Goal: Task Accomplishment & Management: Manage account settings

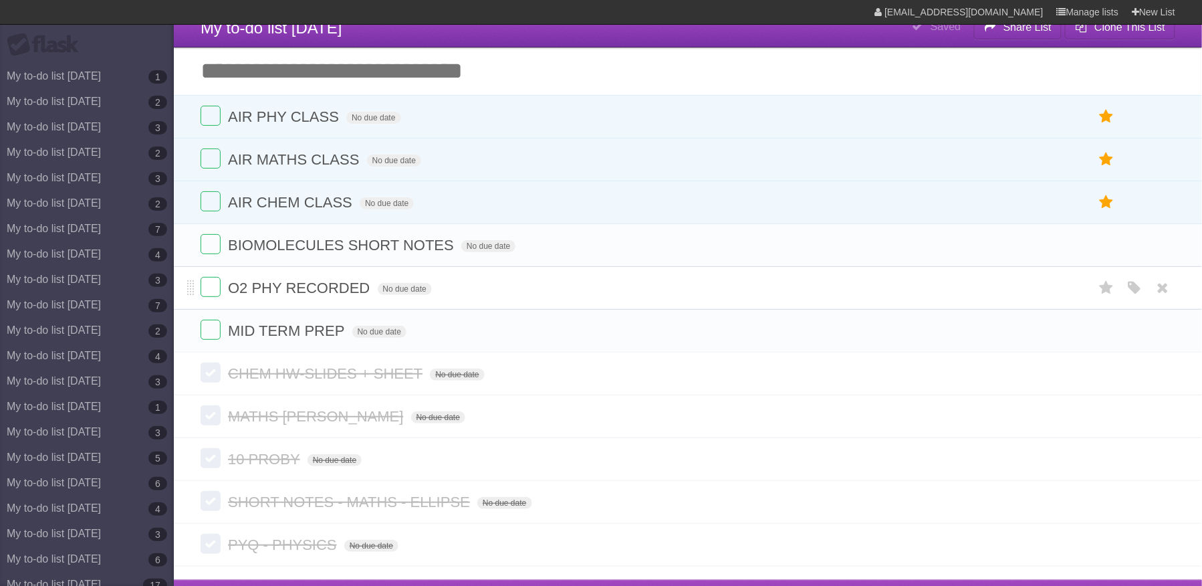
scroll to position [6533, 0]
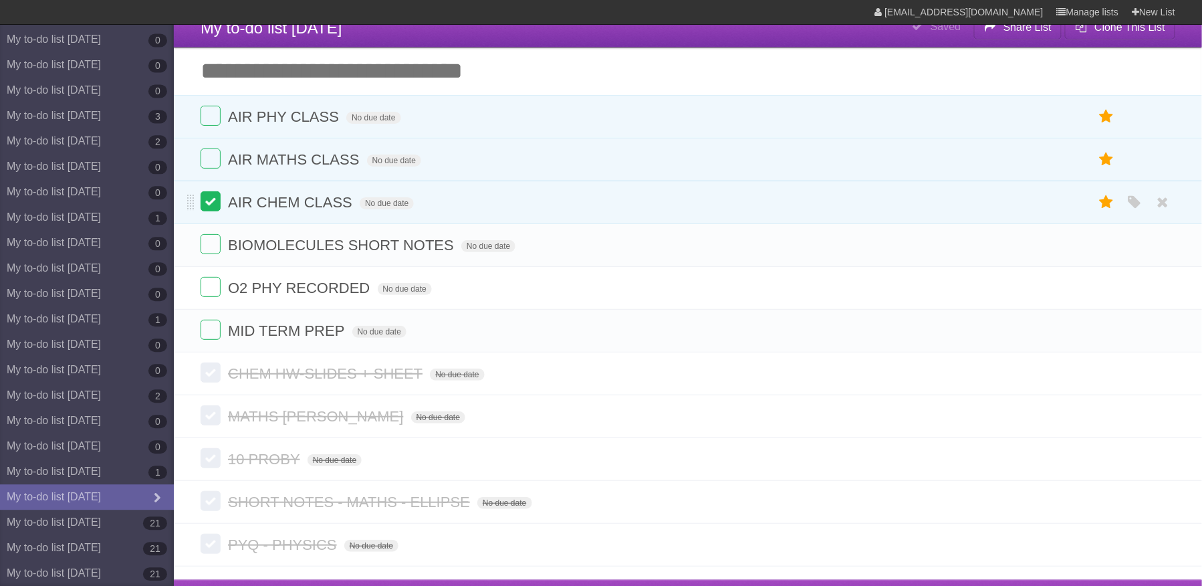
click at [209, 201] on label at bounding box center [211, 201] width 20 height 20
click at [209, 162] on label at bounding box center [211, 158] width 20 height 20
click at [211, 110] on label at bounding box center [211, 116] width 20 height 20
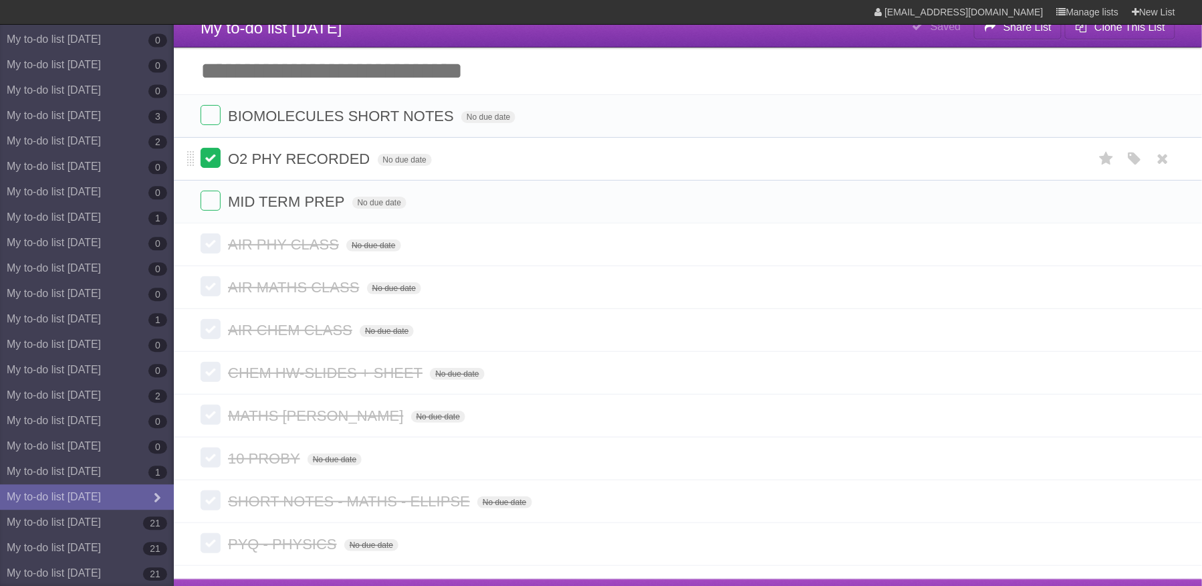
click at [218, 156] on label at bounding box center [211, 158] width 20 height 20
click at [357, 118] on span "BIOMOLECULES SHORT NOTES" at bounding box center [342, 116] width 229 height 17
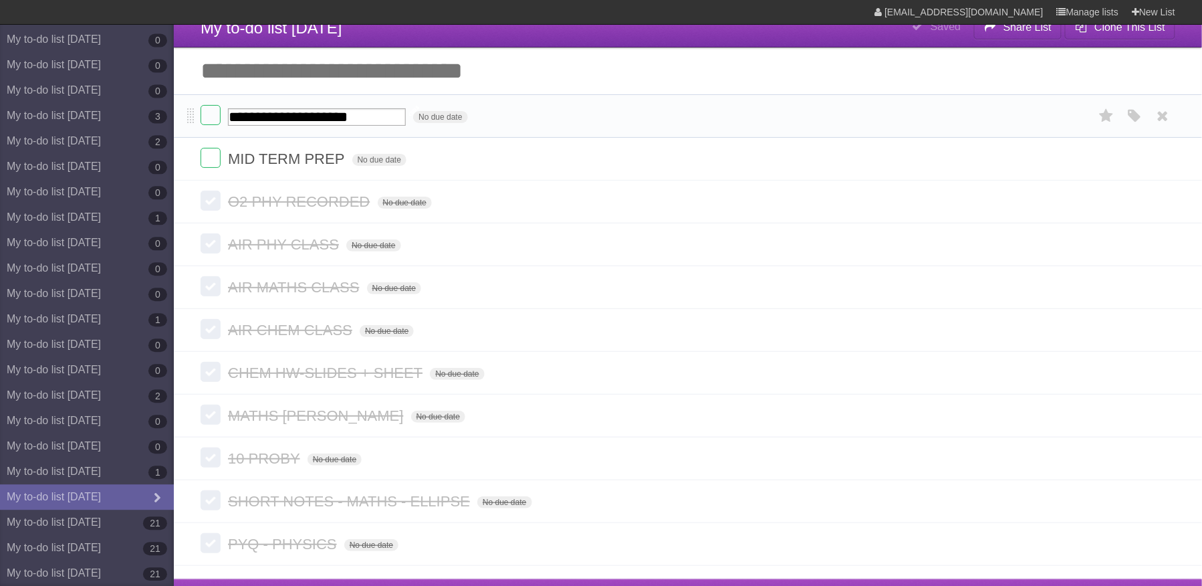
type input "**********"
click at [116, 528] on link "My to-do list [DATE] 21" at bounding box center [87, 521] width 174 height 25
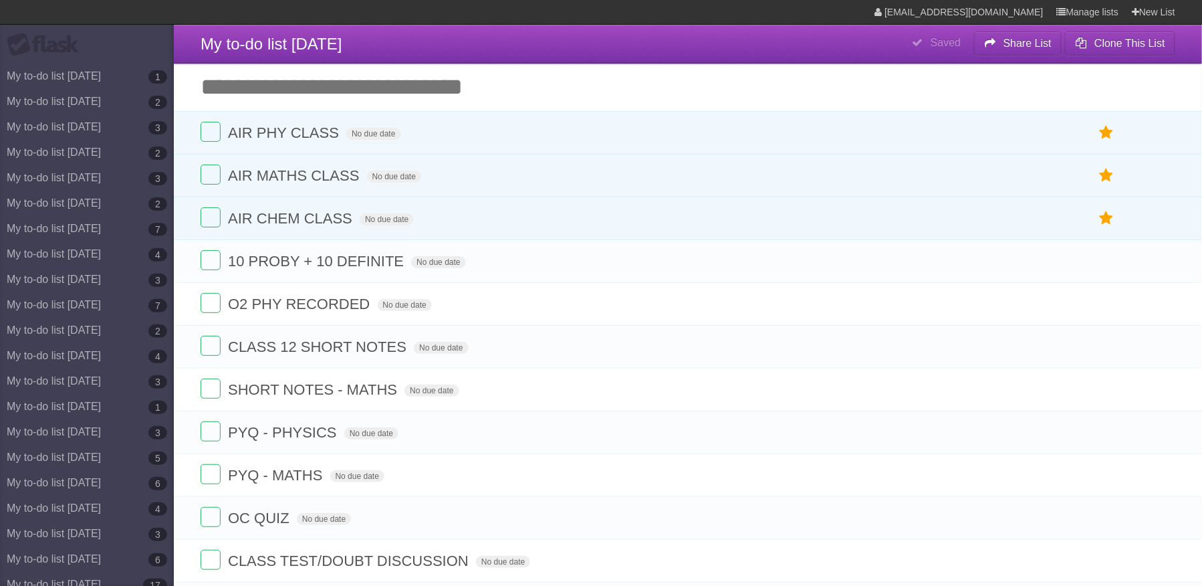
scroll to position [41, 0]
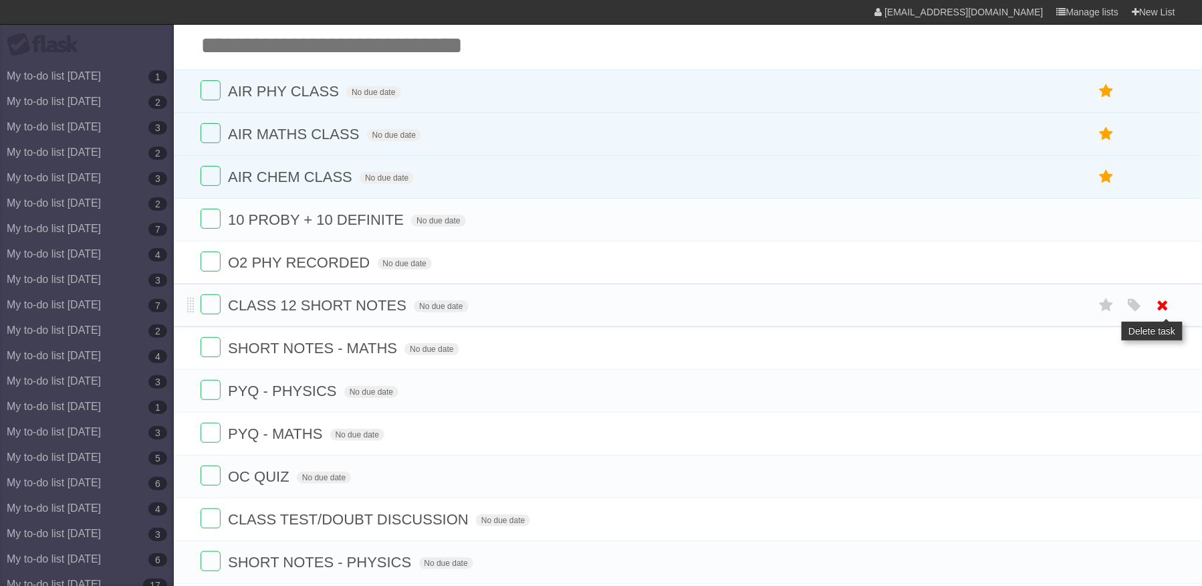
click at [1166, 308] on icon at bounding box center [1163, 305] width 19 height 22
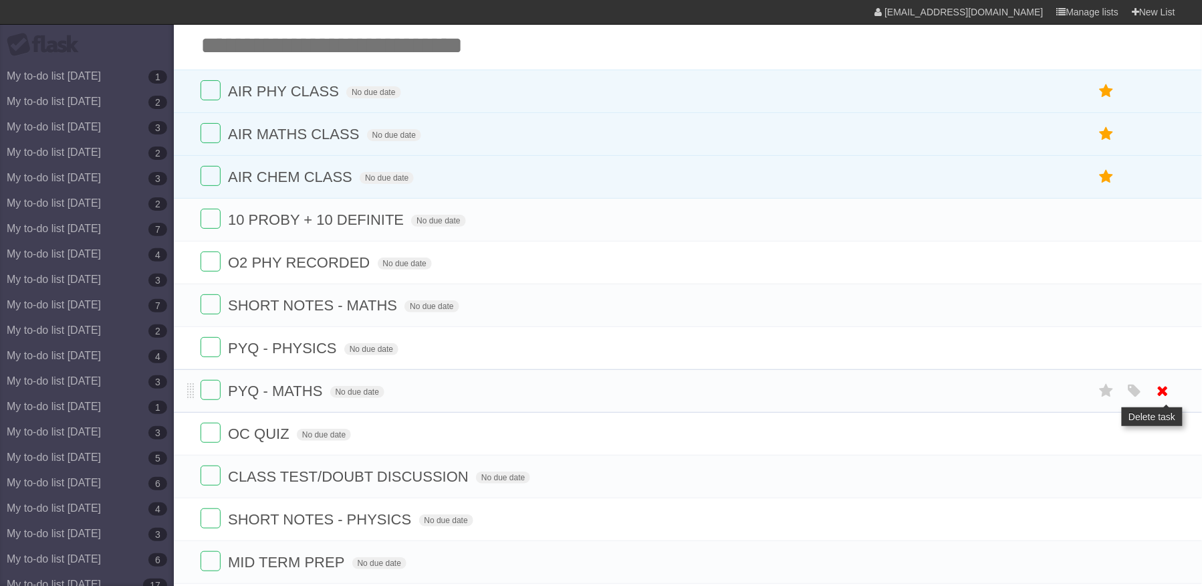
click at [1150, 402] on link at bounding box center [1162, 391] width 25 height 22
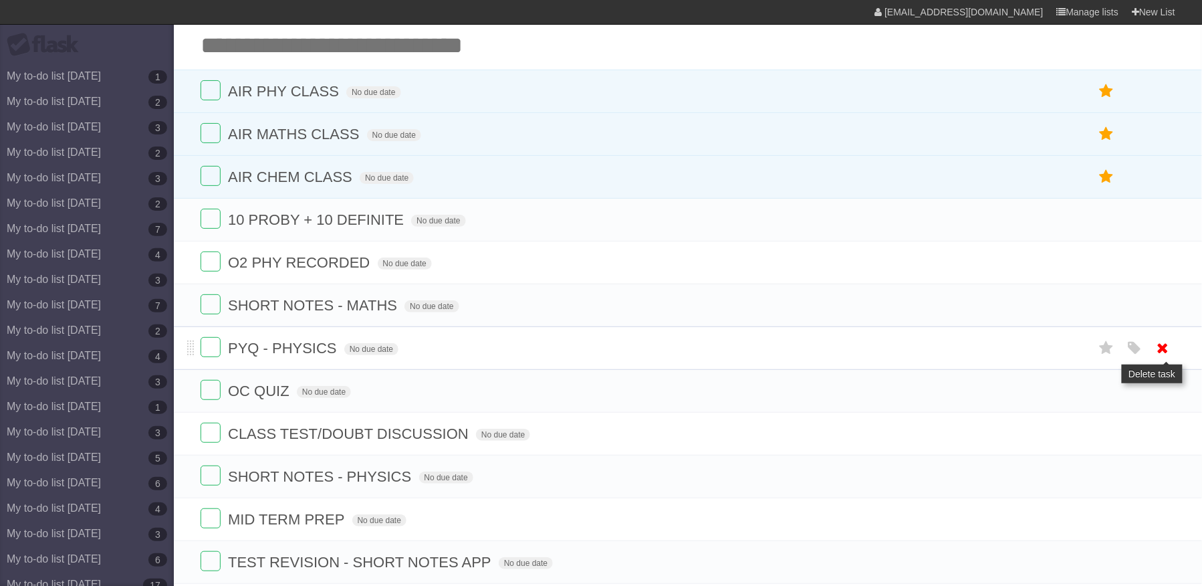
click at [1156, 356] on icon at bounding box center [1163, 348] width 19 height 22
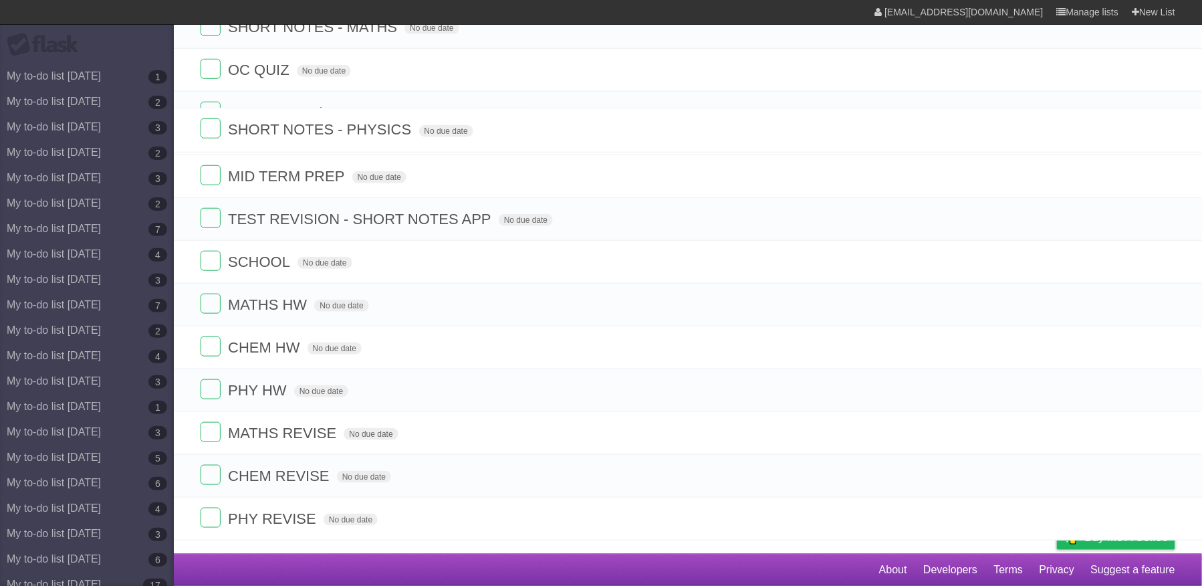
scroll to position [322, 0]
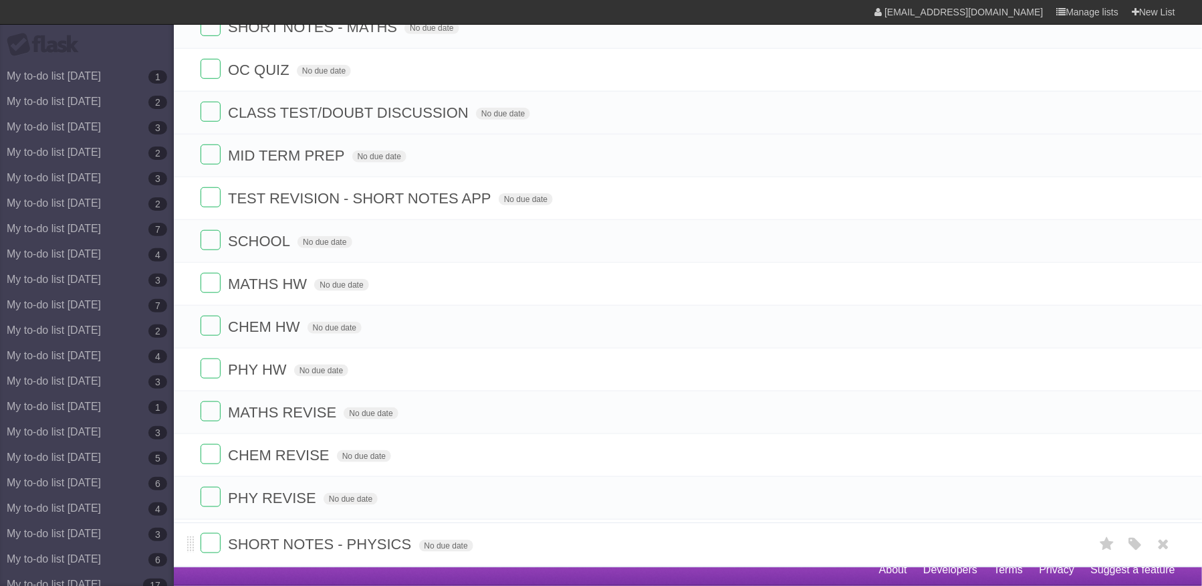
drag, startPoint x: 193, startPoint y: 118, endPoint x: 178, endPoint y: 539, distance: 421.4
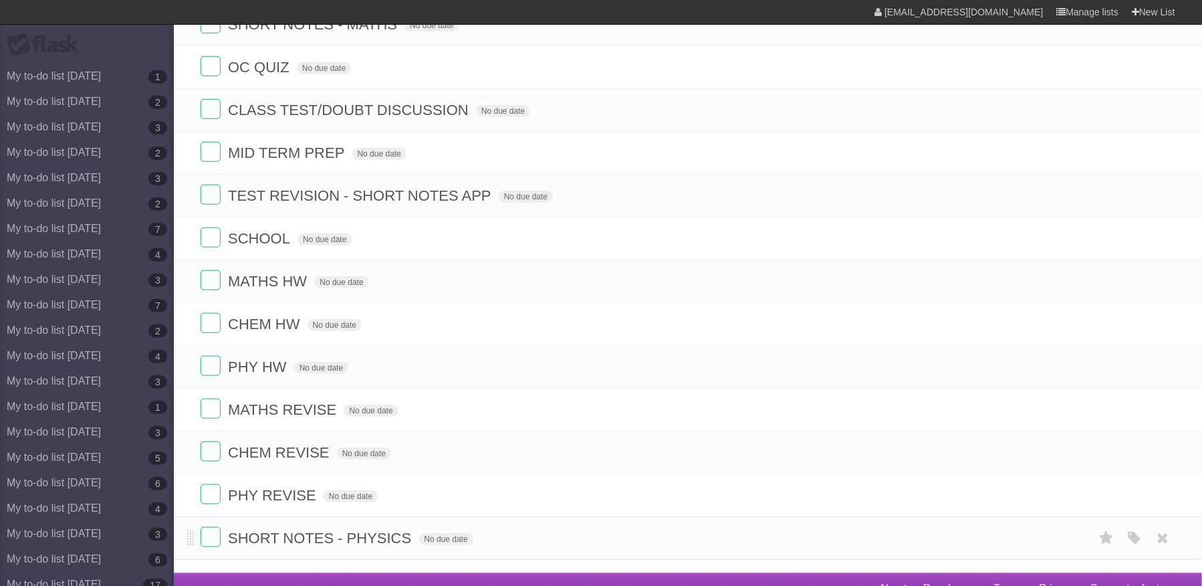
click at [385, 546] on span "SHORT NOTES - PHYSICS" at bounding box center [321, 537] width 186 height 17
type input "**********"
click at [1172, 506] on icon at bounding box center [1163, 495] width 19 height 22
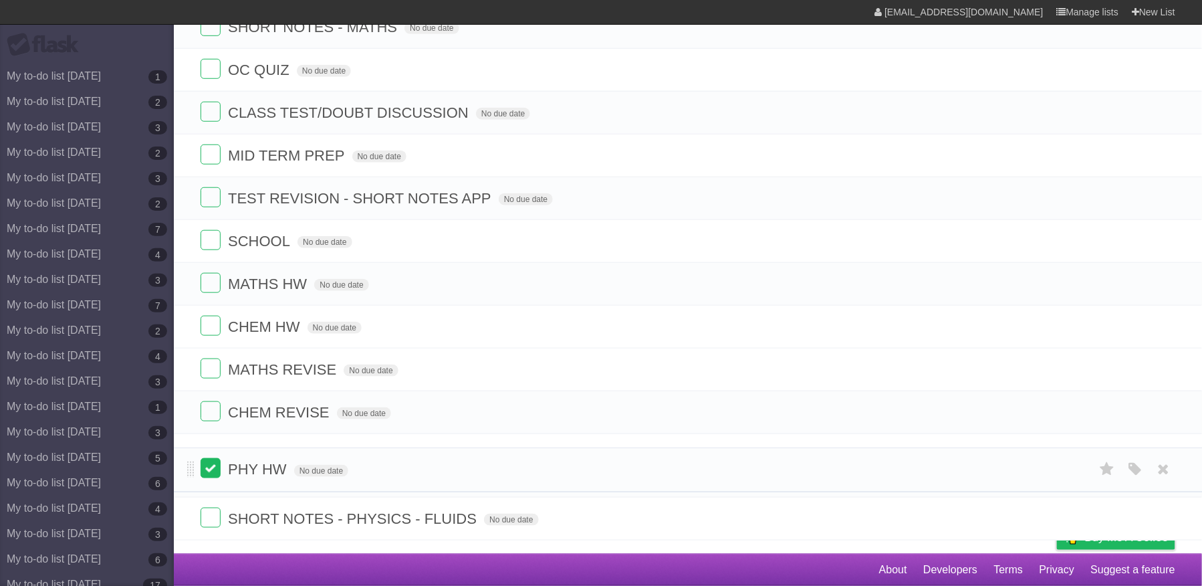
drag, startPoint x: 193, startPoint y: 388, endPoint x: 201, endPoint y: 476, distance: 87.9
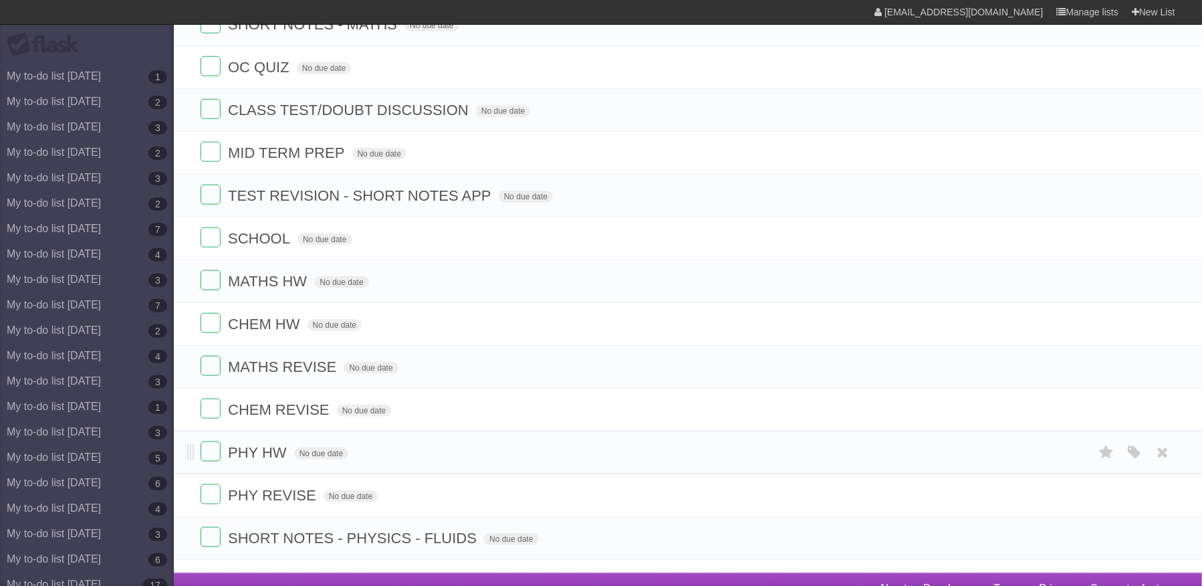
click at [275, 461] on span "PHY HW" at bounding box center [259, 452] width 62 height 17
type input "**********"
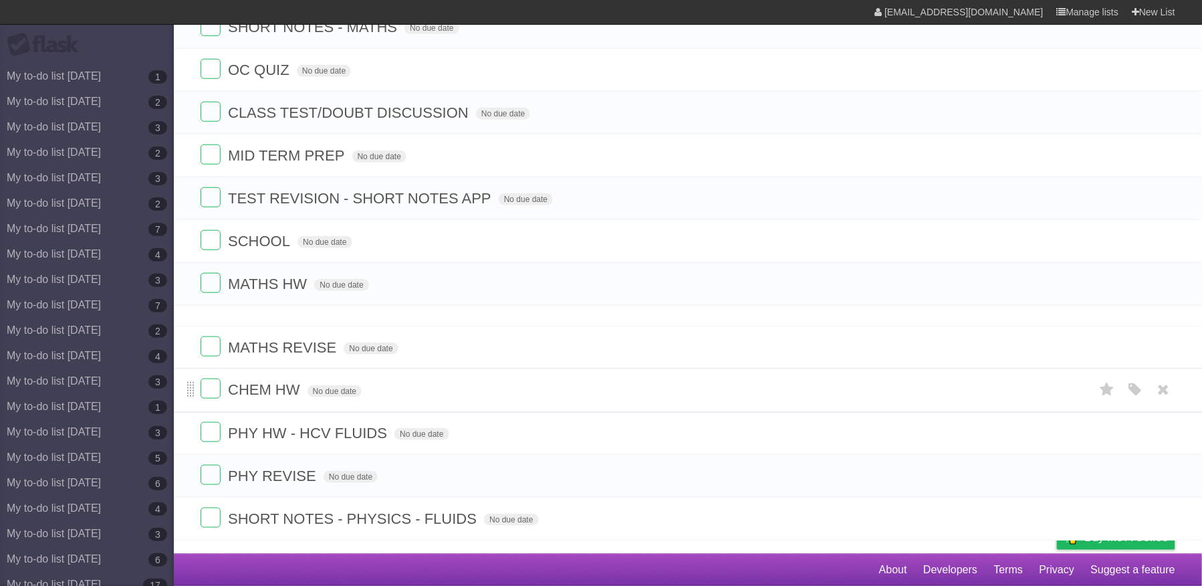
drag, startPoint x: 191, startPoint y: 338, endPoint x: 194, endPoint y: 384, distance: 46.2
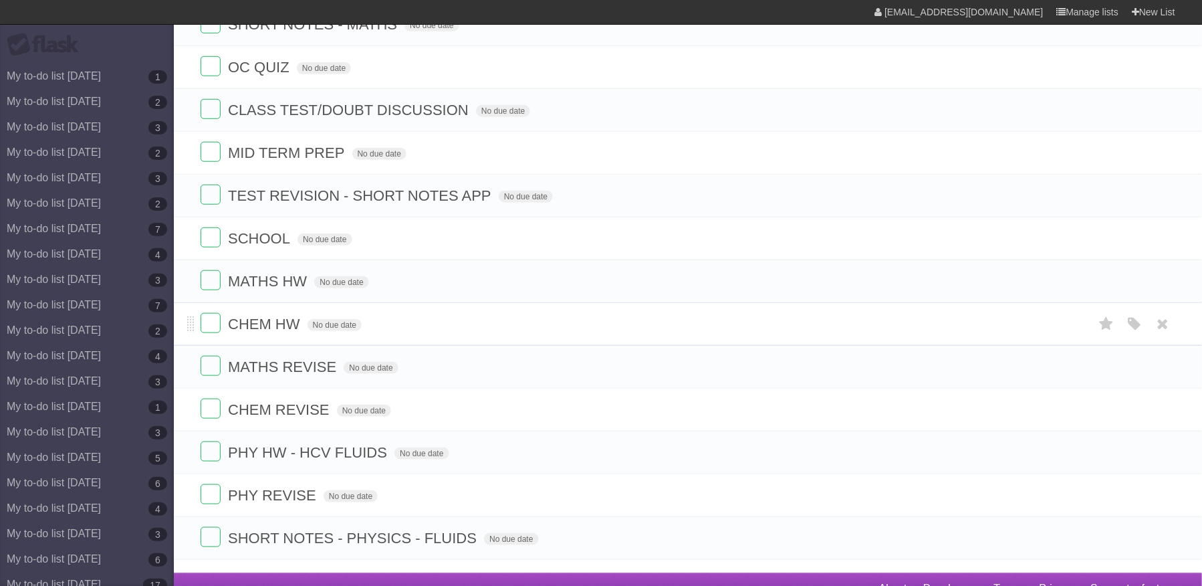
drag, startPoint x: 188, startPoint y: 332, endPoint x: 187, endPoint y: 357, distance: 25.4
click at [186, 346] on li "CHEM HW No due date White Red Blue Green Purple Orange" at bounding box center [688, 323] width 1028 height 43
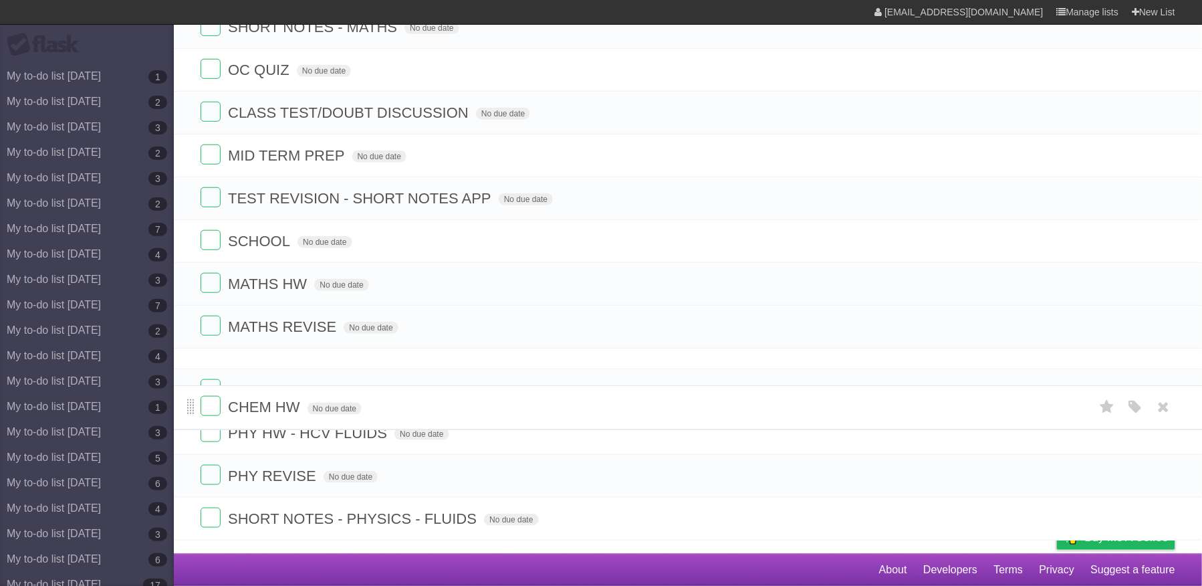
drag, startPoint x: 188, startPoint y: 336, endPoint x: 194, endPoint y: 399, distance: 63.8
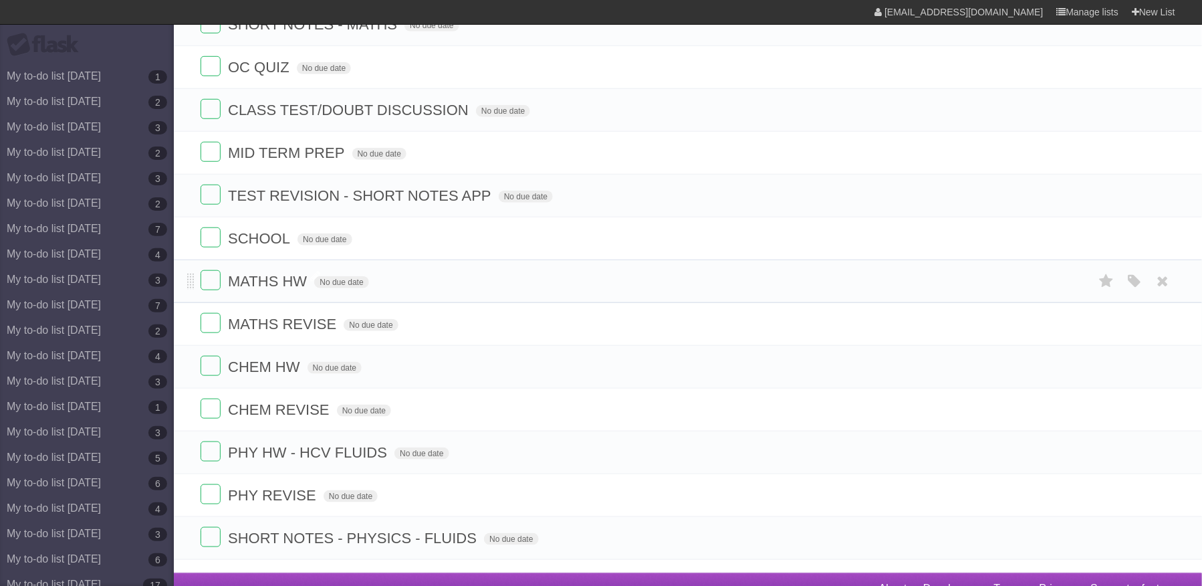
click at [301, 289] on span "MATHS HW" at bounding box center [269, 281] width 82 height 17
type input "**********"
click at [1170, 335] on icon at bounding box center [1163, 324] width 19 height 22
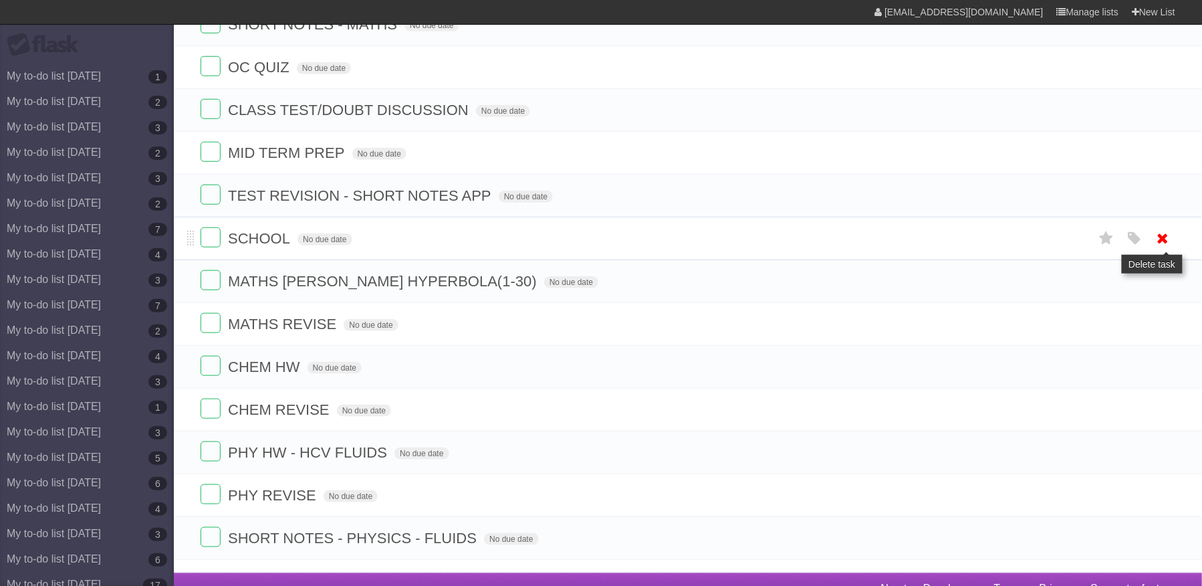
click at [1164, 249] on icon at bounding box center [1163, 238] width 19 height 22
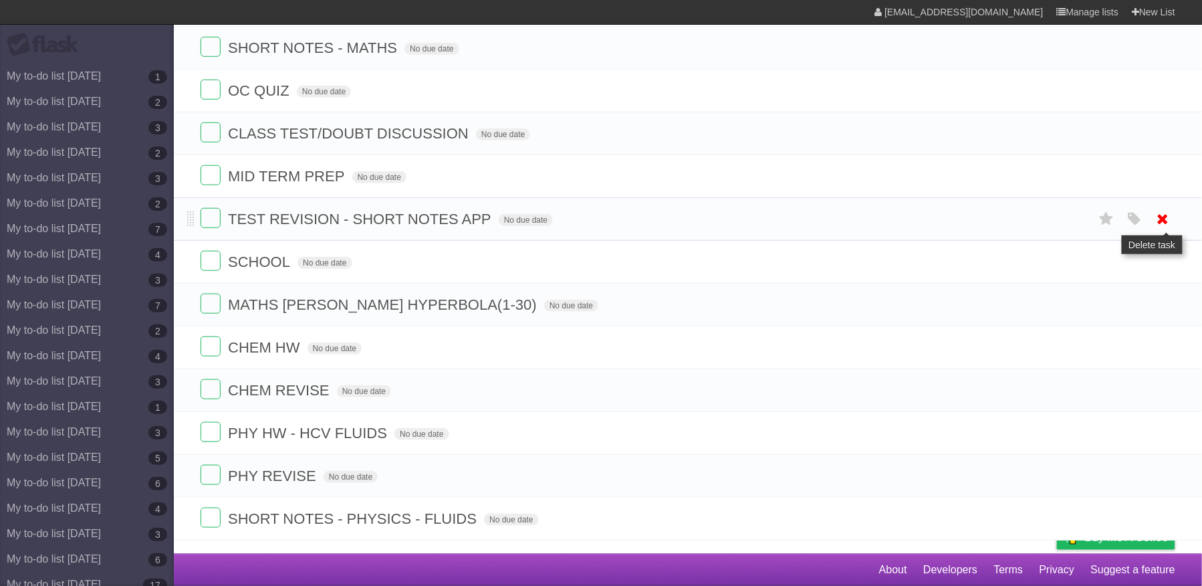
click at [1166, 208] on icon at bounding box center [1163, 219] width 19 height 22
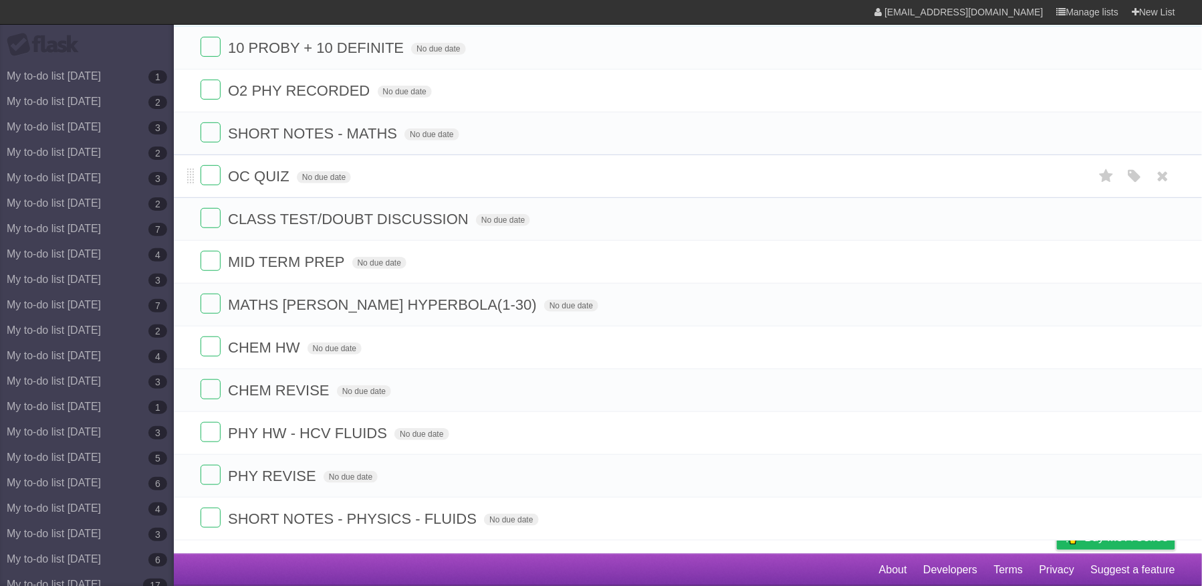
scroll to position [234, 0]
click at [1158, 211] on icon at bounding box center [1163, 219] width 19 height 22
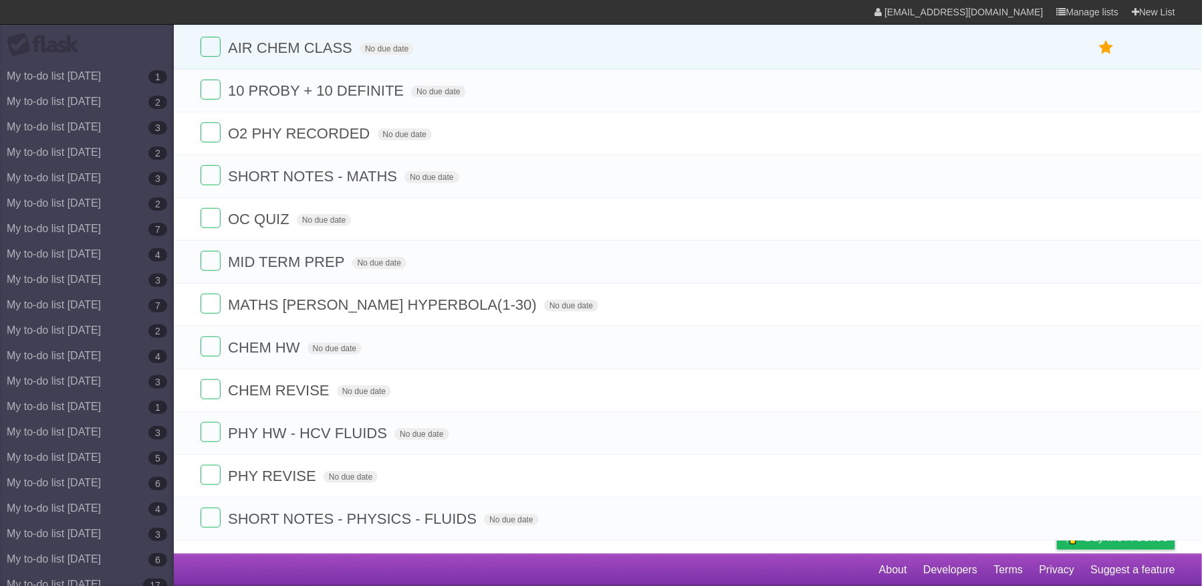
scroll to position [191, 0]
click at [1158, 211] on icon at bounding box center [1163, 219] width 19 height 22
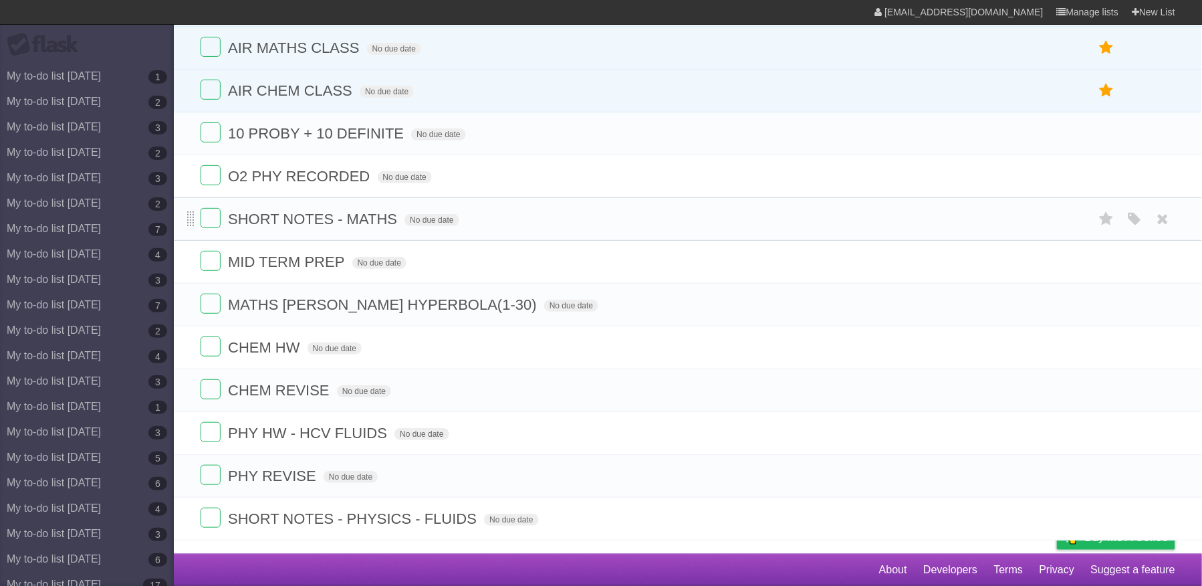
scroll to position [102, 0]
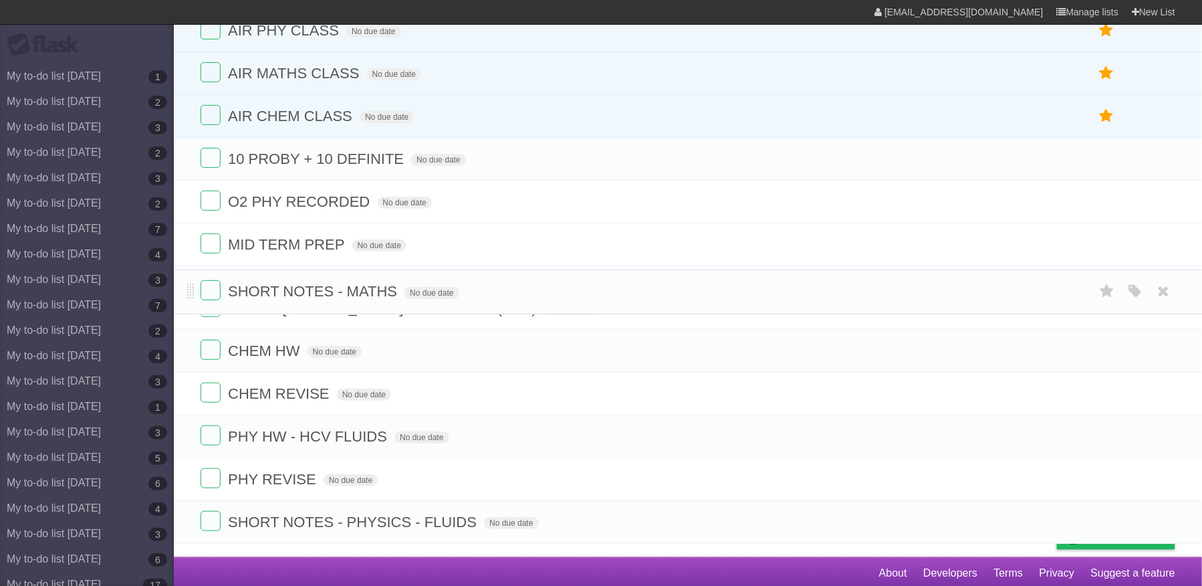
drag, startPoint x: 191, startPoint y: 201, endPoint x: 199, endPoint y: 282, distance: 81.9
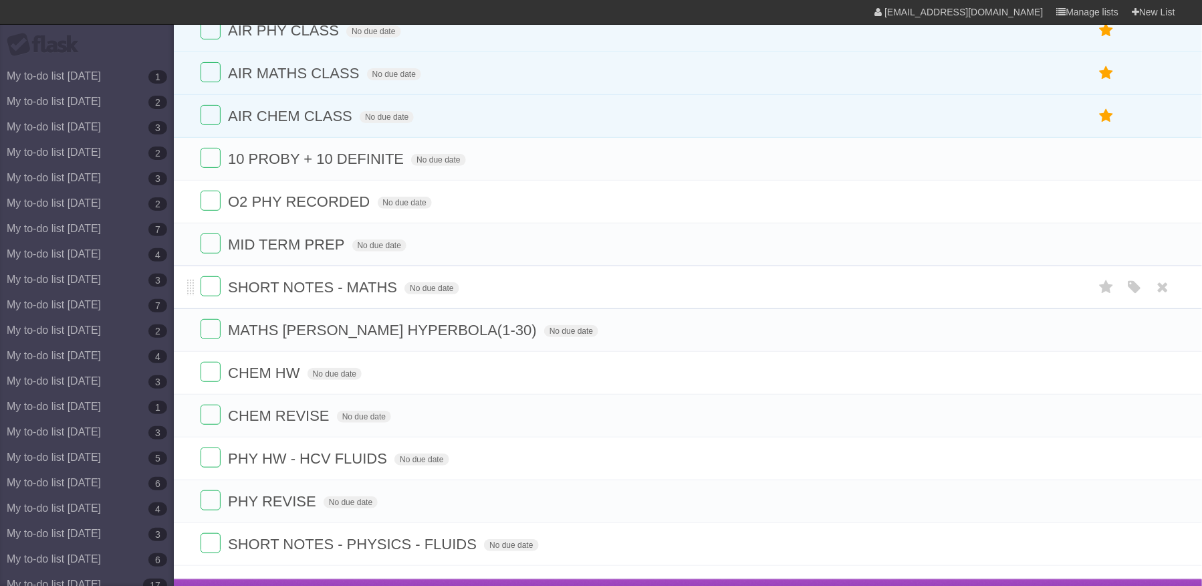
click at [388, 295] on span "SHORT NOTES - MATHS" at bounding box center [314, 287] width 172 height 17
type input "**********"
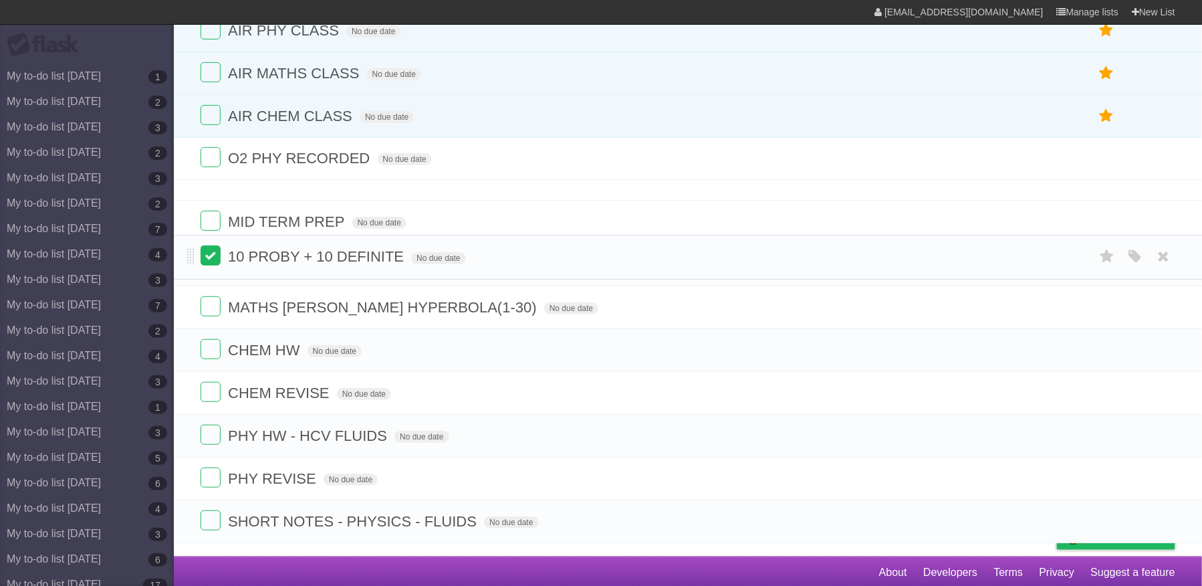
scroll to position [102, 0]
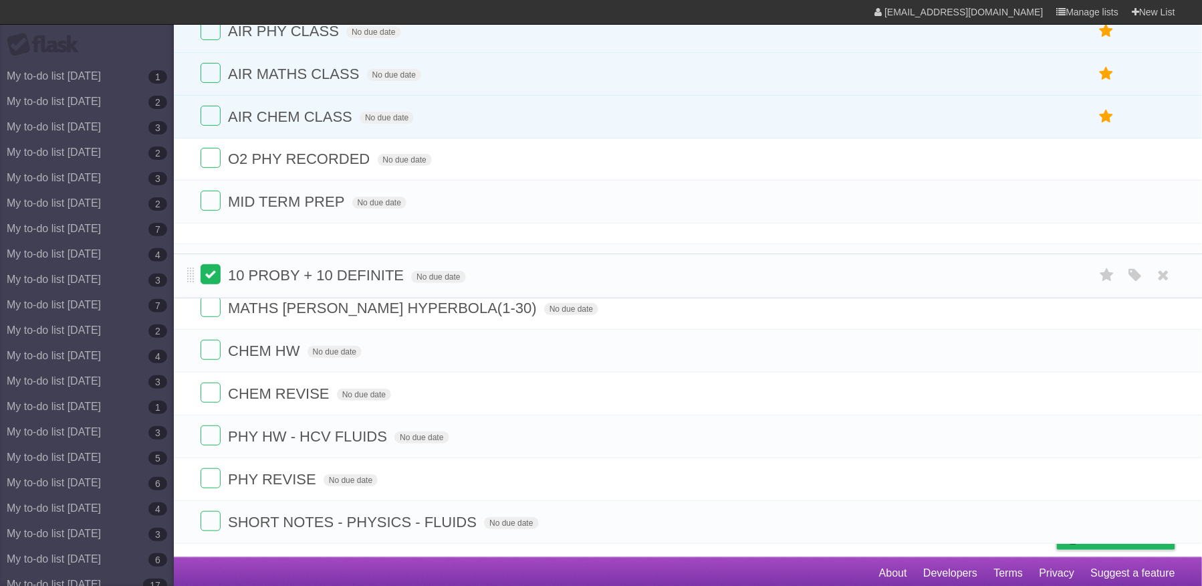
drag, startPoint x: 188, startPoint y: 158, endPoint x: 201, endPoint y: 270, distance: 112.3
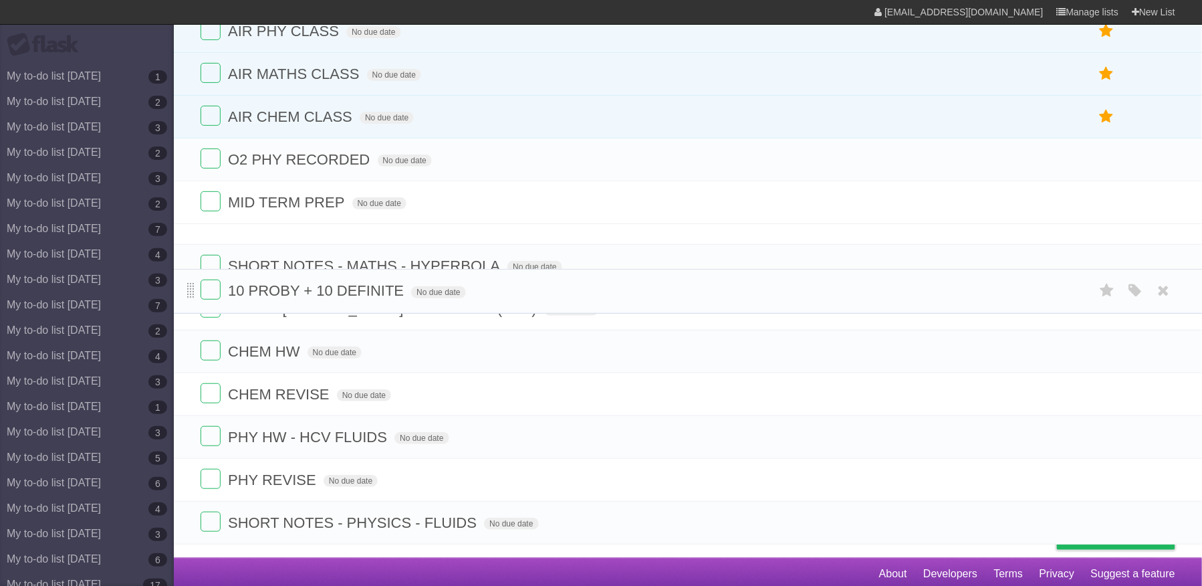
drag, startPoint x: 191, startPoint y: 257, endPoint x: 191, endPoint y: 295, distance: 38.1
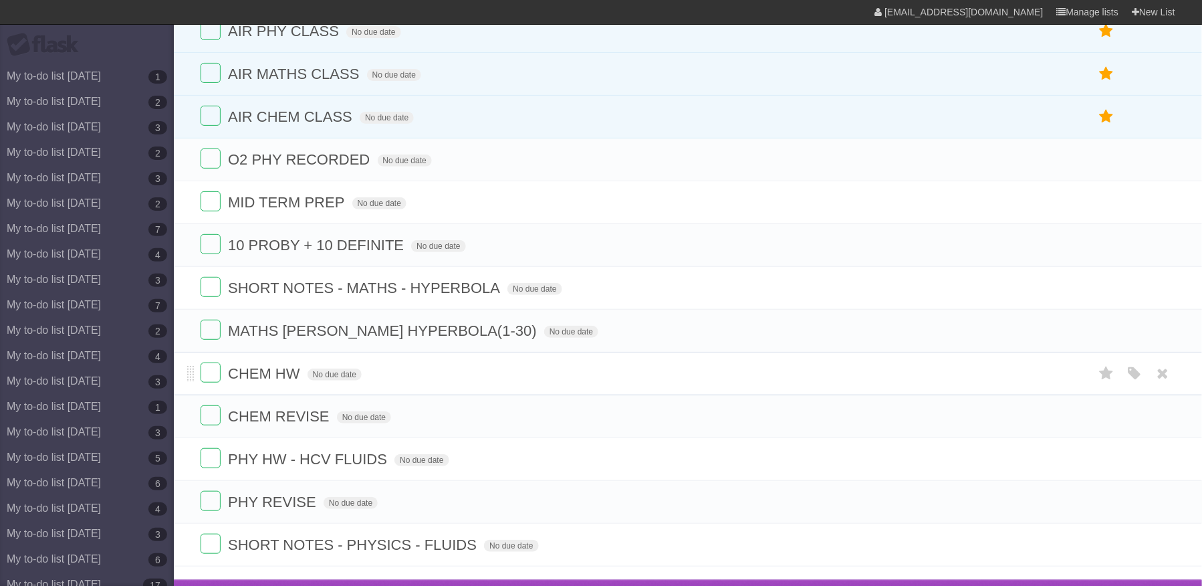
click at [285, 378] on span "CHEM HW" at bounding box center [266, 373] width 76 height 17
type input "**********"
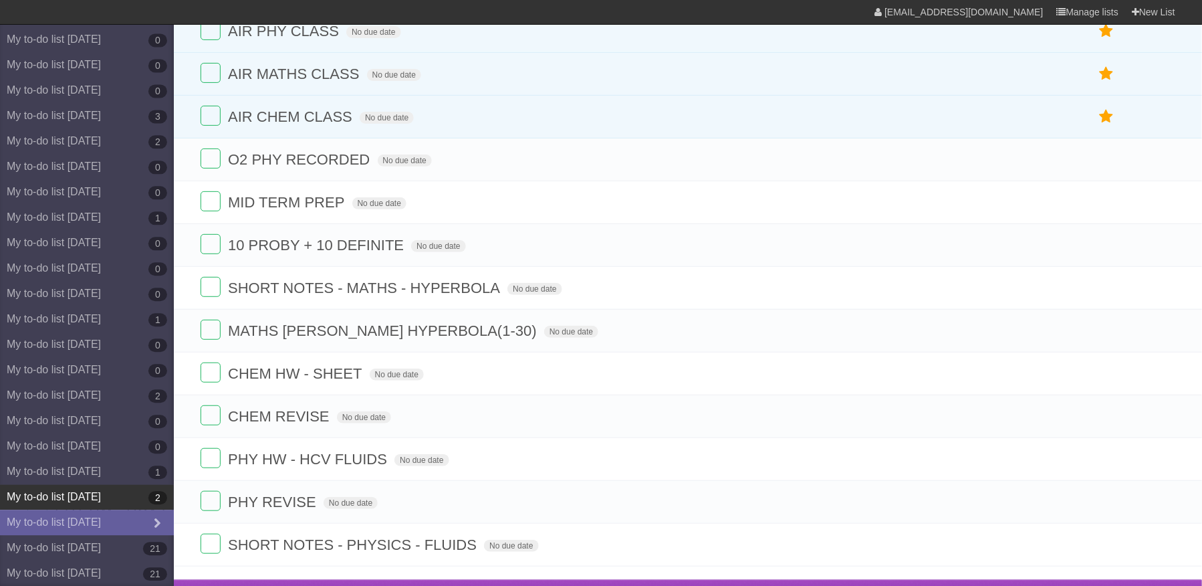
click at [124, 491] on link "My to-do list [DATE] 2" at bounding box center [87, 496] width 174 height 25
